Goal: Task Accomplishment & Management: Complete application form

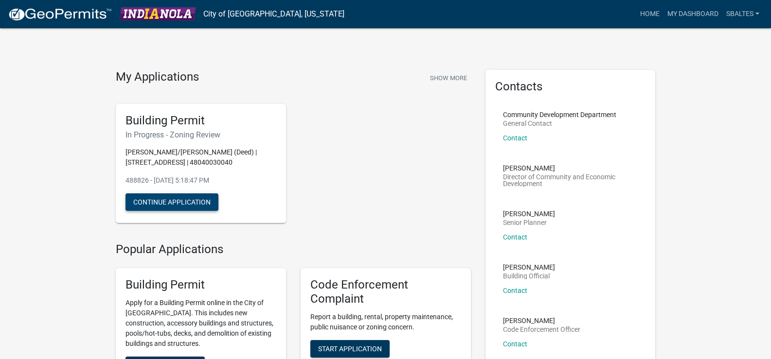
click at [174, 211] on button "Continue Application" at bounding box center [171, 203] width 93 height 18
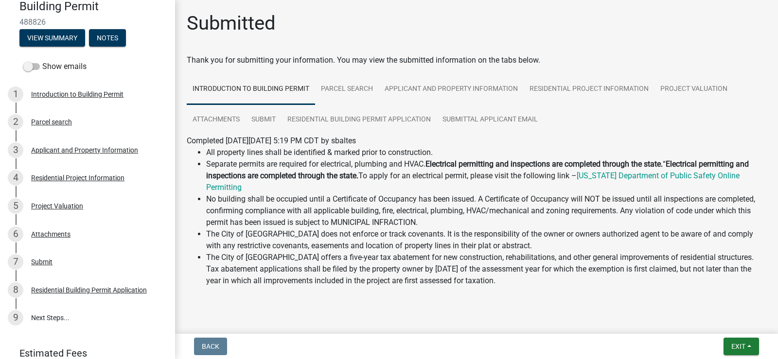
scroll to position [97, 0]
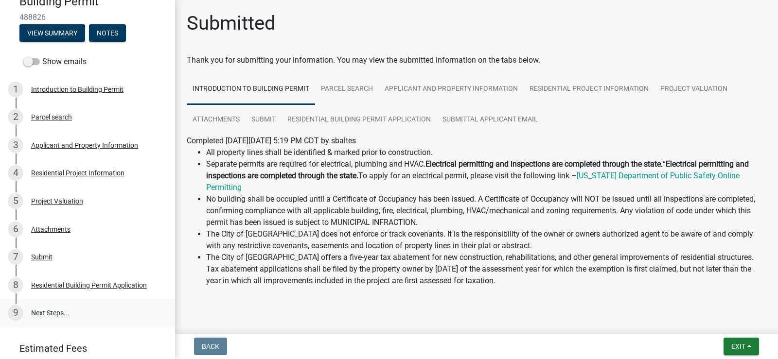
click at [52, 313] on link "9 Next Steps..." at bounding box center [87, 314] width 175 height 28
click at [67, 285] on div "Residential Building Permit Application" at bounding box center [89, 285] width 116 height 7
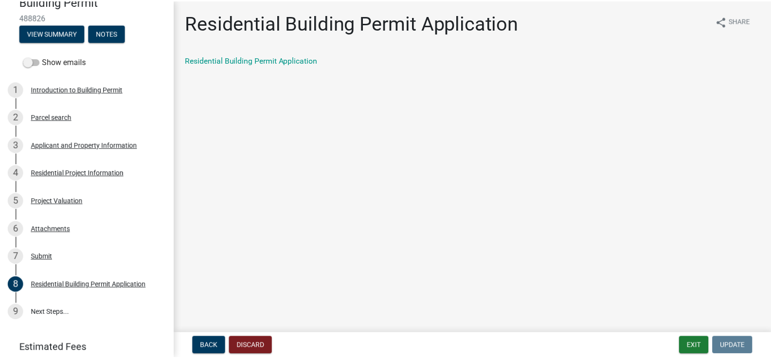
scroll to position [134, 0]
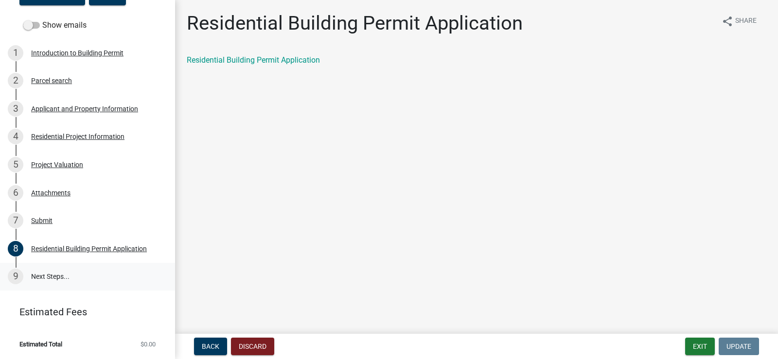
click at [60, 275] on link "9 Next Steps..." at bounding box center [87, 277] width 175 height 28
click at [77, 248] on div "Residential Building Permit Application" at bounding box center [89, 249] width 116 height 7
click at [221, 59] on link "Residential Building Permit Application" at bounding box center [253, 59] width 133 height 9
click at [43, 276] on link "9 Next Steps..." at bounding box center [87, 277] width 175 height 28
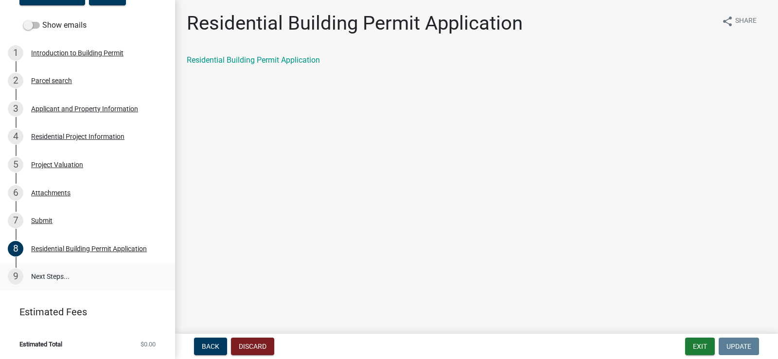
click at [19, 278] on div "9" at bounding box center [16, 277] width 16 height 16
click at [42, 276] on link "9 Next Steps..." at bounding box center [87, 277] width 175 height 28
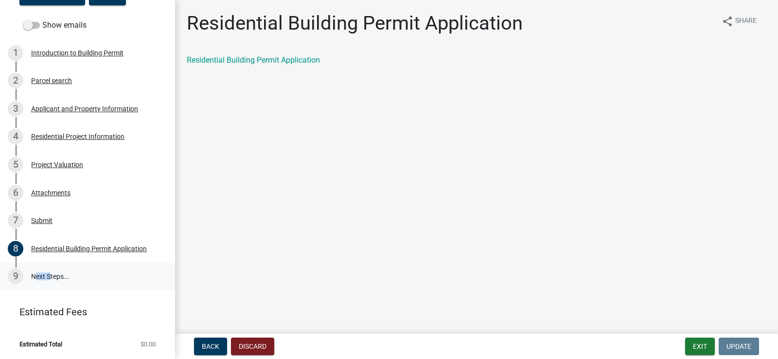
click at [42, 276] on link "9 Next Steps..." at bounding box center [87, 277] width 175 height 28
click at [693, 344] on button "Exit" at bounding box center [700, 347] width 30 height 18
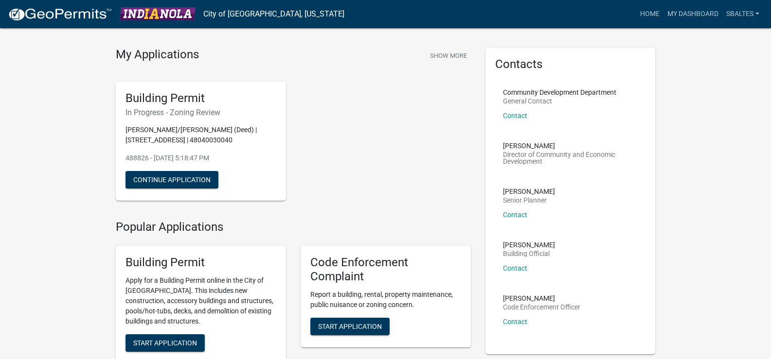
scroll to position [21, 0]
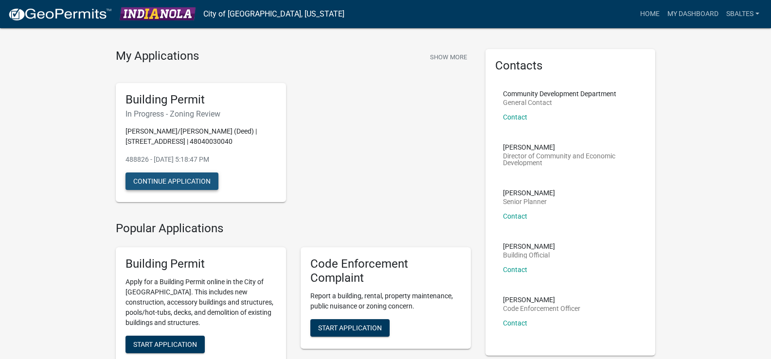
click at [190, 190] on button "Continue Application" at bounding box center [171, 182] width 93 height 18
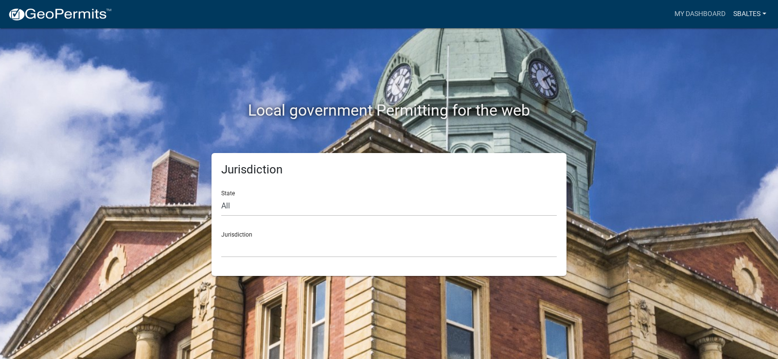
click at [753, 17] on link "sbaltes" at bounding box center [749, 14] width 41 height 18
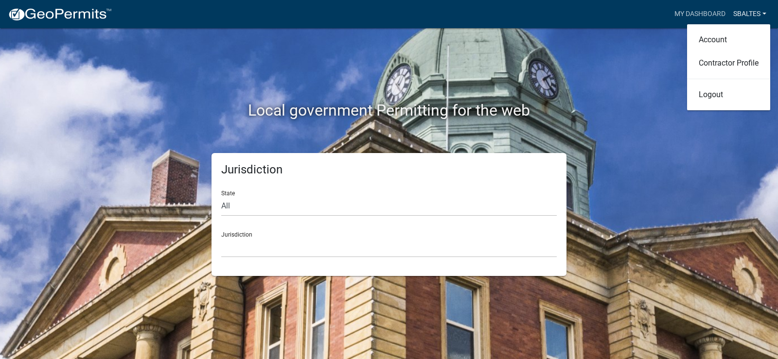
click at [753, 18] on link "sbaltes" at bounding box center [749, 14] width 41 height 18
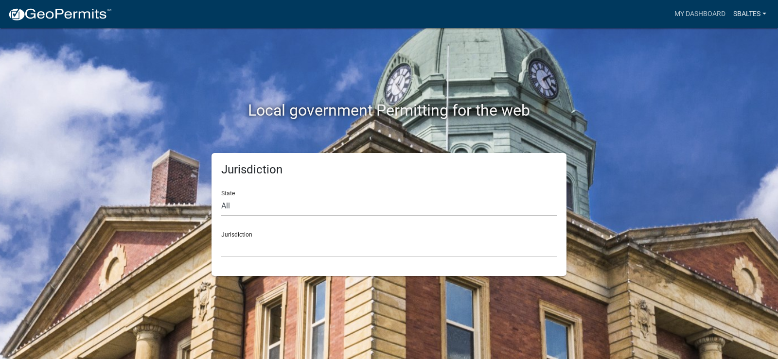
click at [755, 12] on link "sbaltes" at bounding box center [749, 14] width 41 height 18
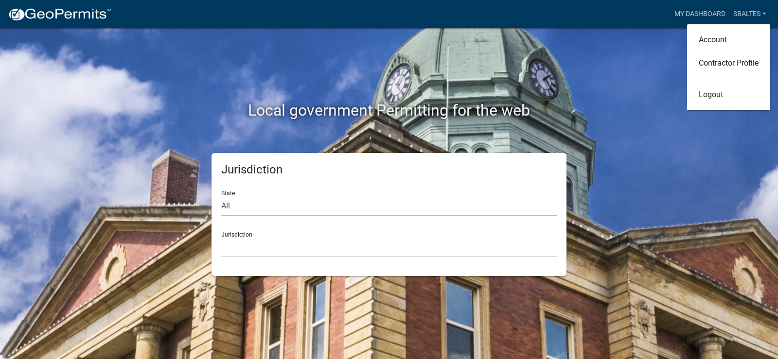
click at [252, 208] on select "All [US_STATE] [US_STATE] [US_STATE] [US_STATE] [US_STATE] [US_STATE] [US_STATE…" at bounding box center [389, 206] width 336 height 20
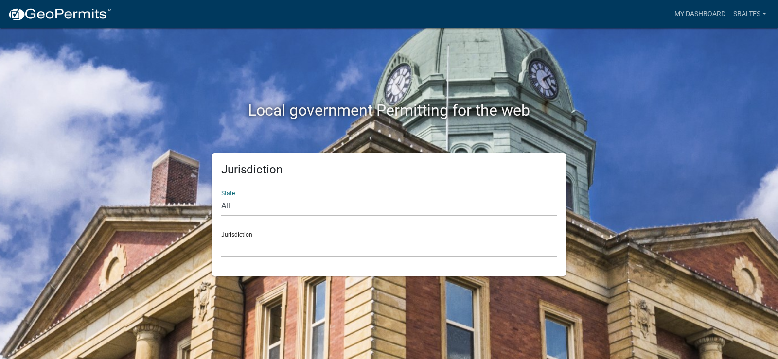
select select "[US_STATE]"
click at [221, 196] on select "All [US_STATE] [US_STATE] [US_STATE] [US_STATE] [US_STATE] [US_STATE] [US_STATE…" at bounding box center [389, 206] width 336 height 20
click at [252, 239] on select "[GEOGRAPHIC_DATA], [US_STATE] [GEOGRAPHIC_DATA], [US_STATE] [GEOGRAPHIC_DATA], …" at bounding box center [389, 248] width 336 height 20
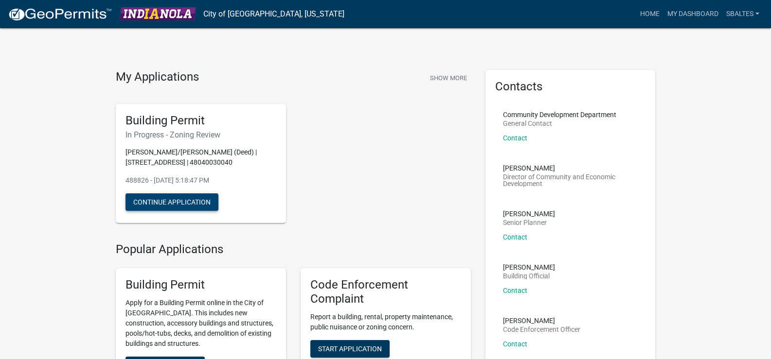
click at [205, 211] on button "Continue Application" at bounding box center [171, 203] width 93 height 18
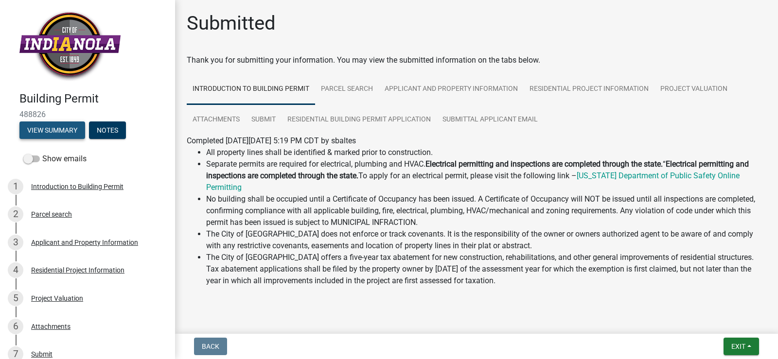
click at [71, 133] on button "View Summary" at bounding box center [52, 131] width 66 height 18
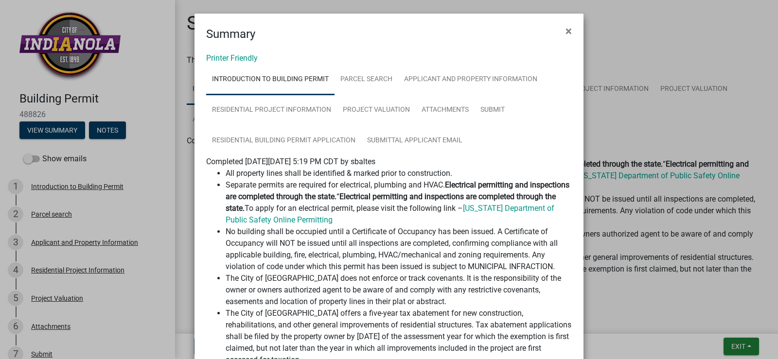
scroll to position [19, 0]
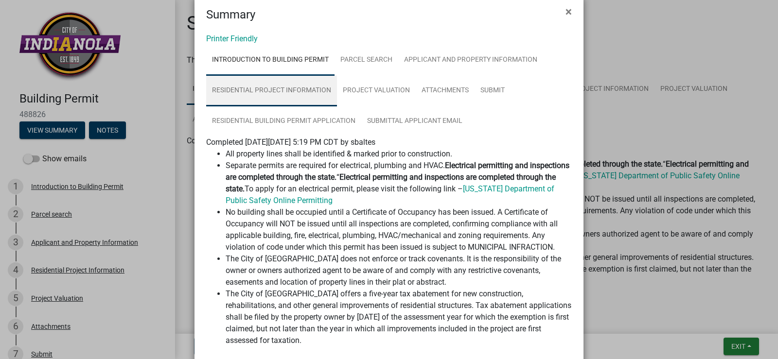
click at [293, 89] on link "Residential Project Information" at bounding box center [271, 90] width 131 height 31
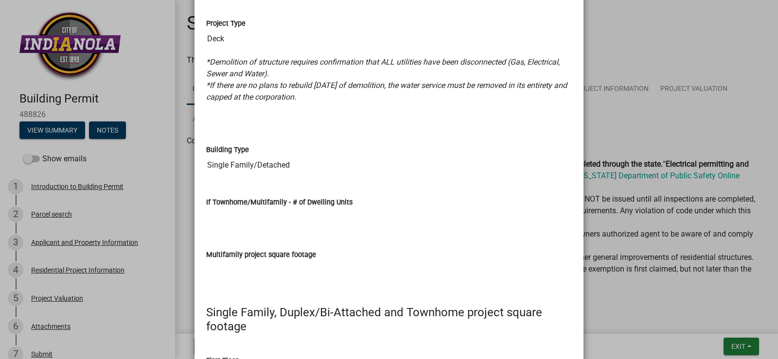
scroll to position [0, 0]
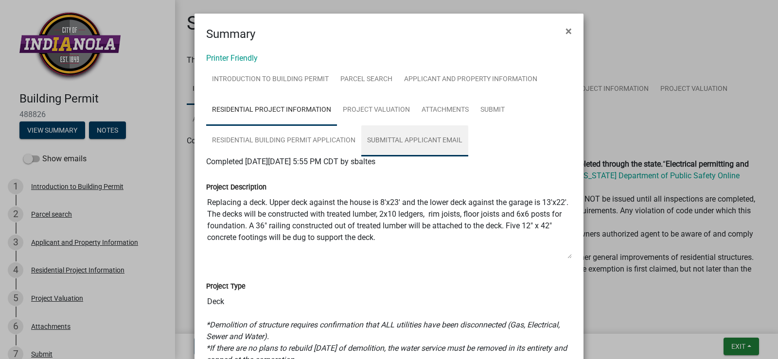
click at [392, 141] on link "Submittal Applicant Email" at bounding box center [414, 140] width 107 height 31
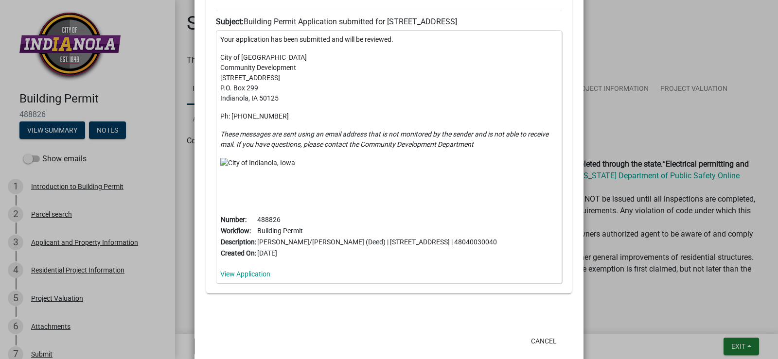
scroll to position [327, 0]
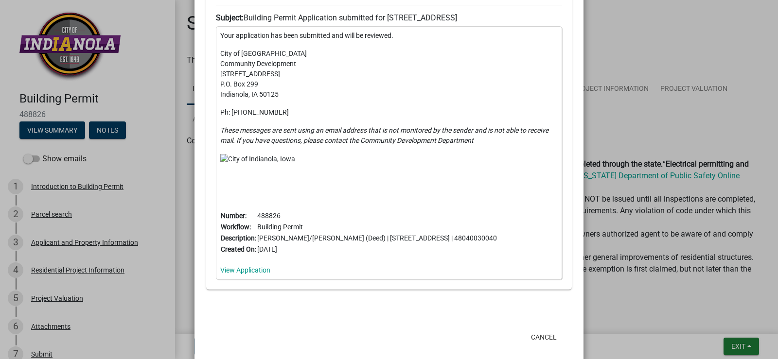
click at [248, 158] on img at bounding box center [257, 159] width 75 height 10
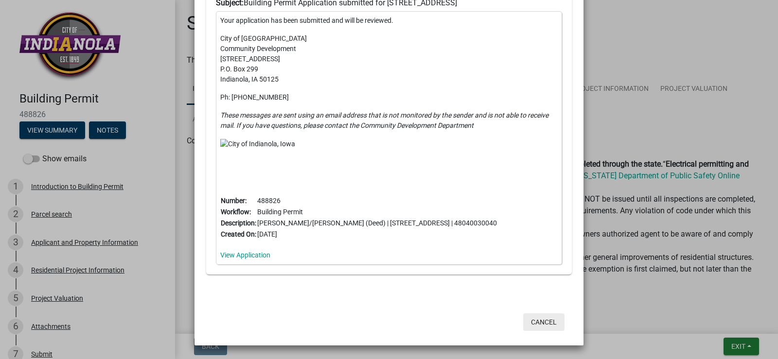
click at [542, 320] on button "Cancel" at bounding box center [543, 323] width 41 height 18
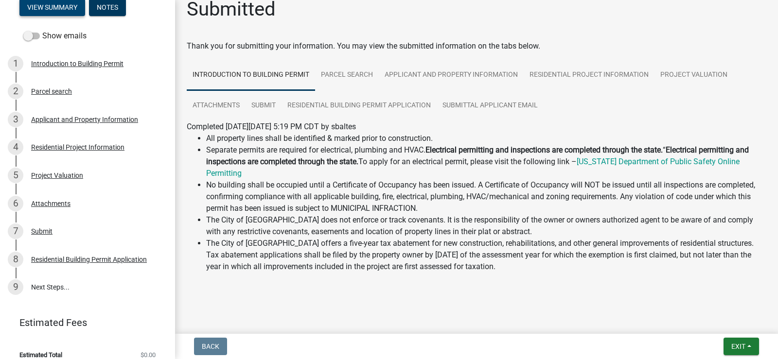
scroll to position [0, 0]
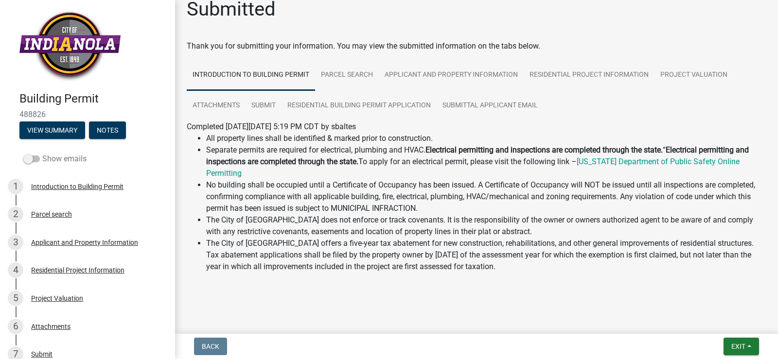
click at [45, 157] on label "Show emails" at bounding box center [54, 159] width 63 height 12
click at [34, 160] on span at bounding box center [31, 159] width 17 height 7
click at [42, 153] on input "Show emails" at bounding box center [42, 153] width 0 height 0
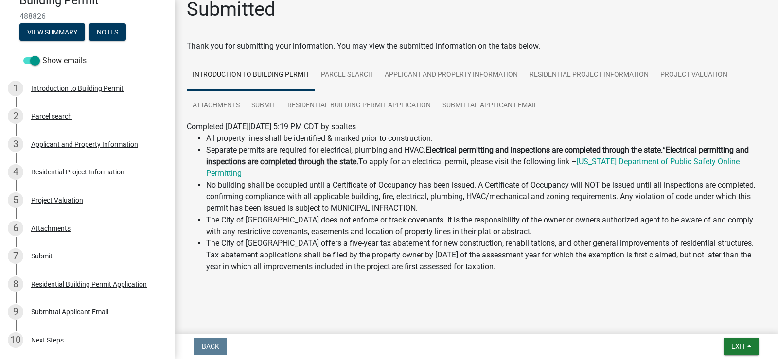
scroll to position [162, 0]
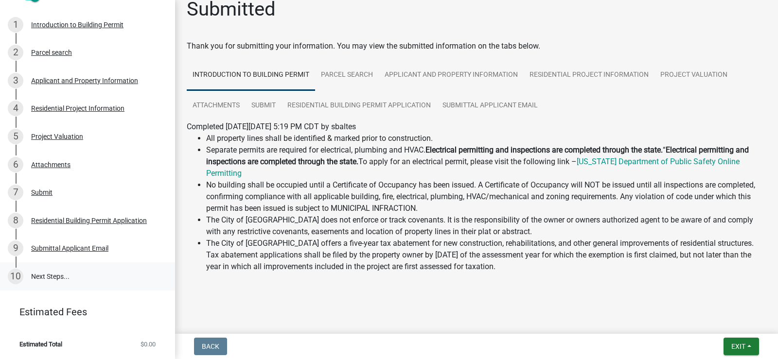
click at [47, 276] on link "10 Next Steps..." at bounding box center [87, 277] width 175 height 28
